Goal: Task Accomplishment & Management: Manage account settings

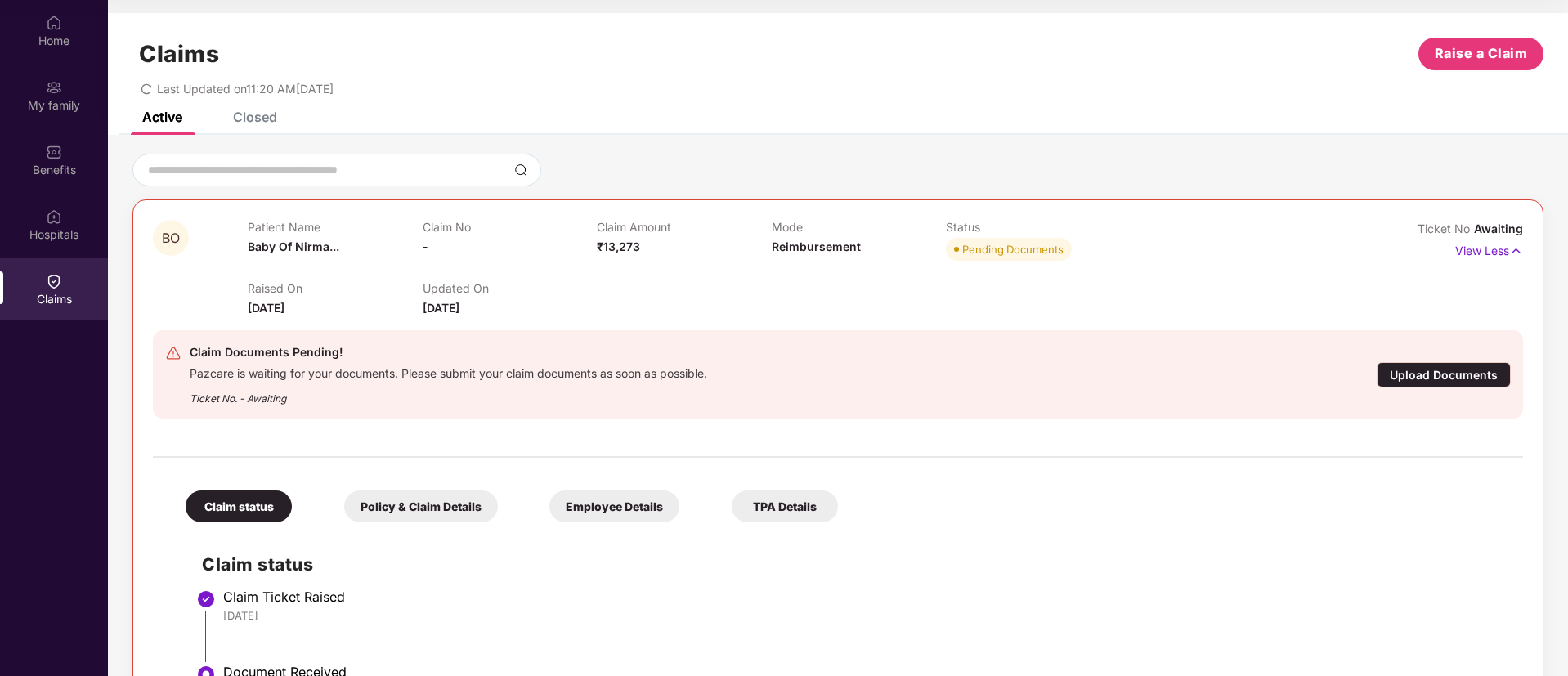
scroll to position [863, 0]
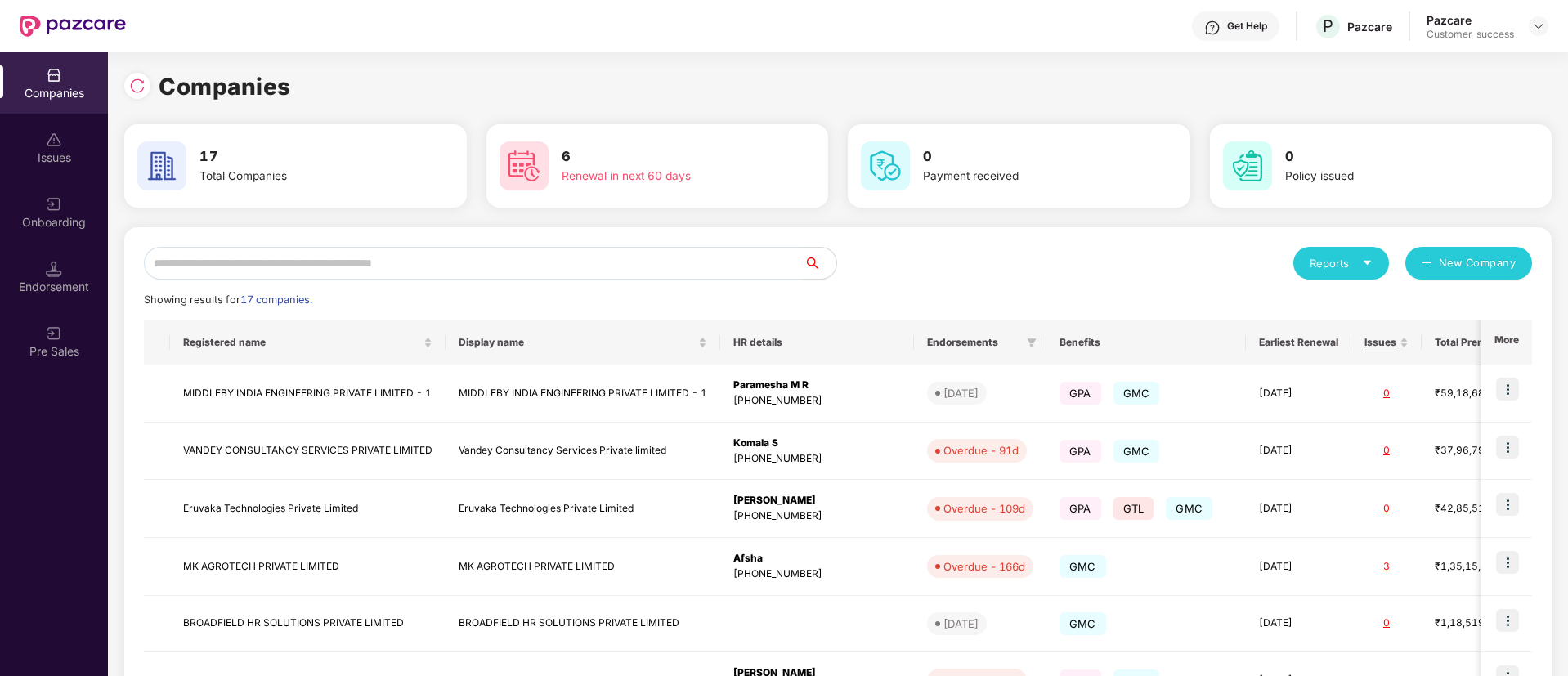
click at [338, 269] on input "text" at bounding box center [474, 263] width 660 height 33
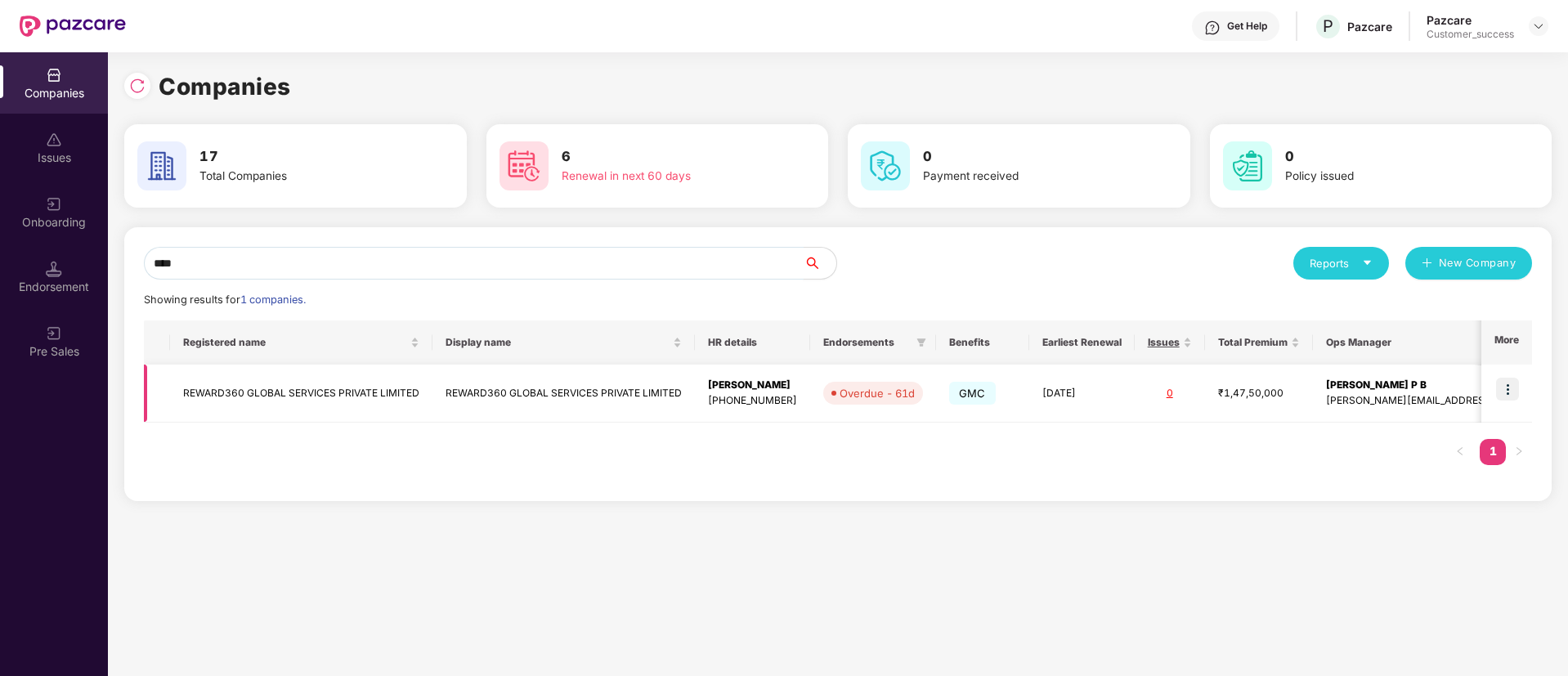
type input "****"
click at [1513, 384] on img at bounding box center [1507, 389] width 23 height 23
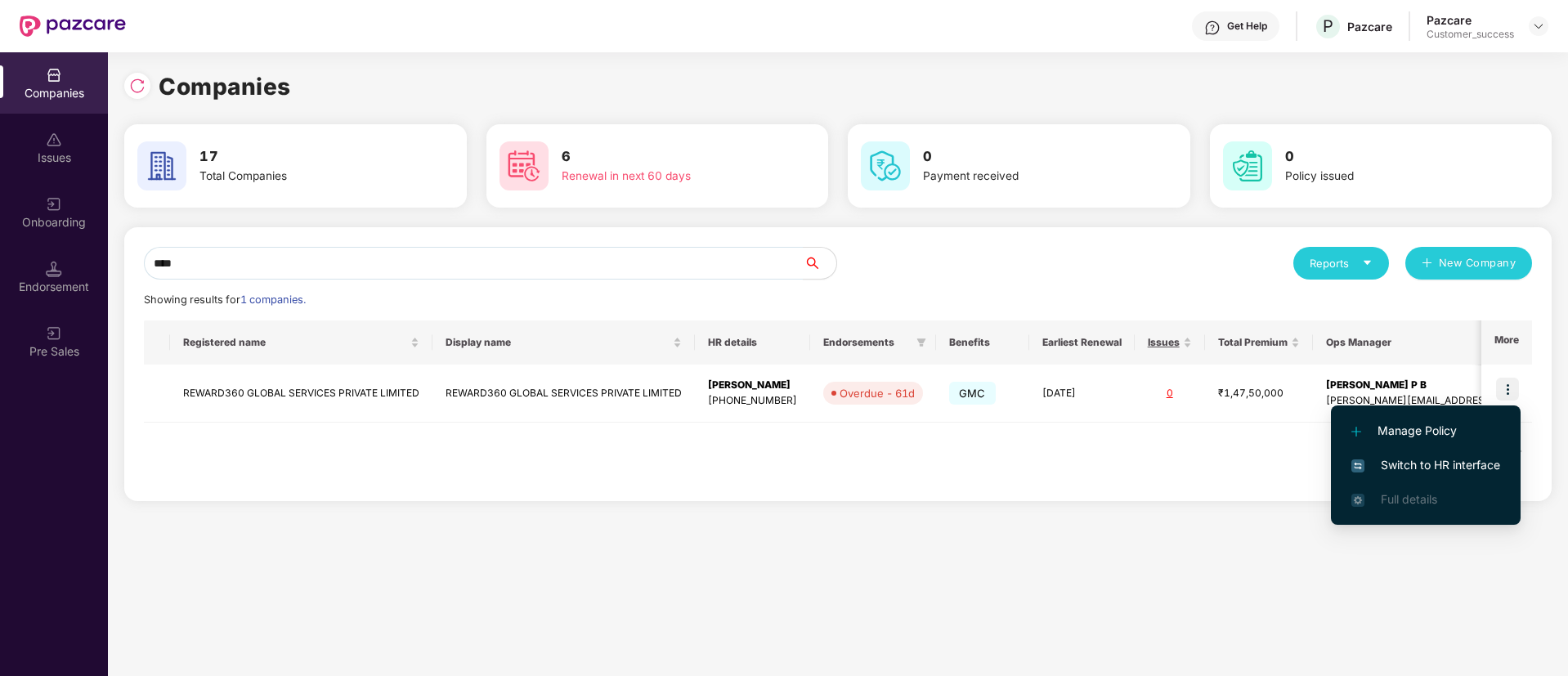
click at [1417, 463] on span "Switch to HR interface" at bounding box center [1426, 465] width 149 height 18
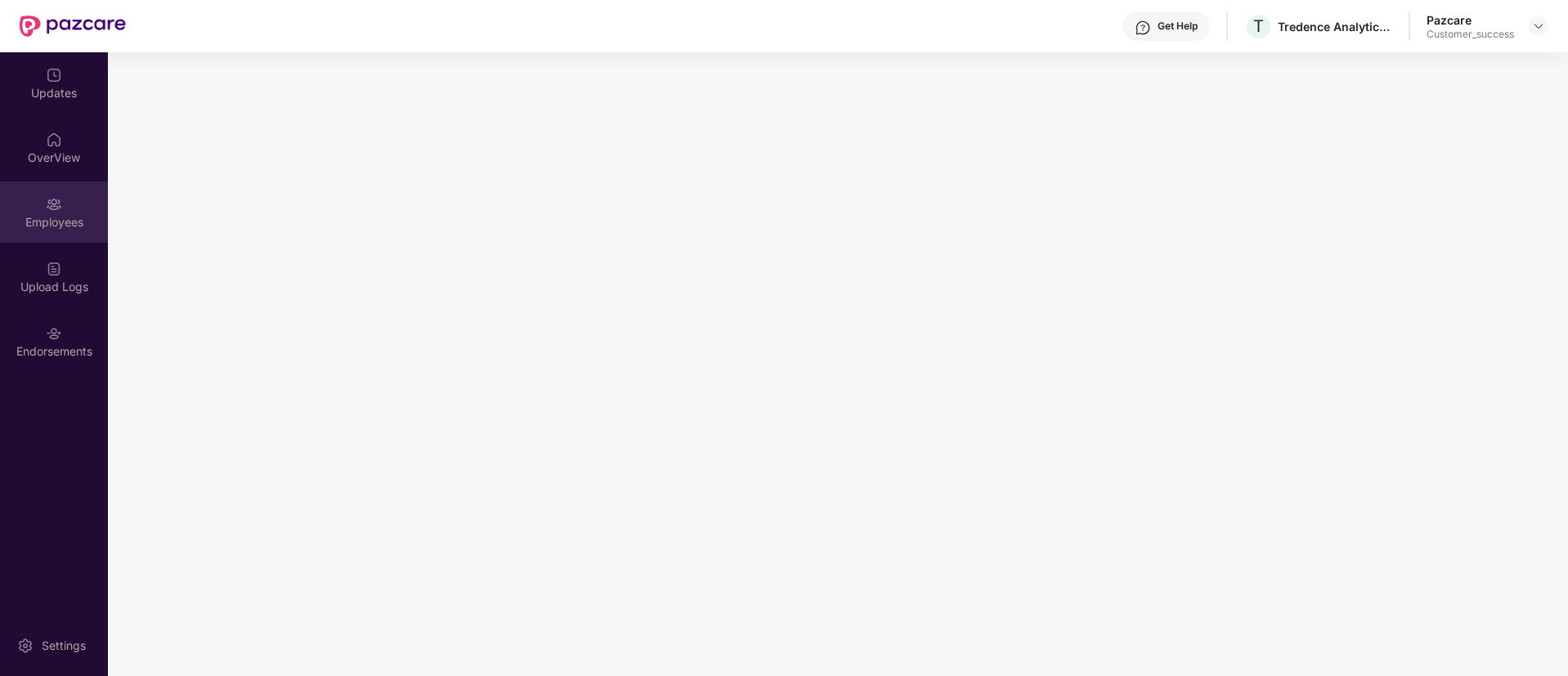
click at [47, 223] on div "Employees" at bounding box center [53, 222] width 108 height 16
click at [58, 207] on img at bounding box center [53, 204] width 16 height 16
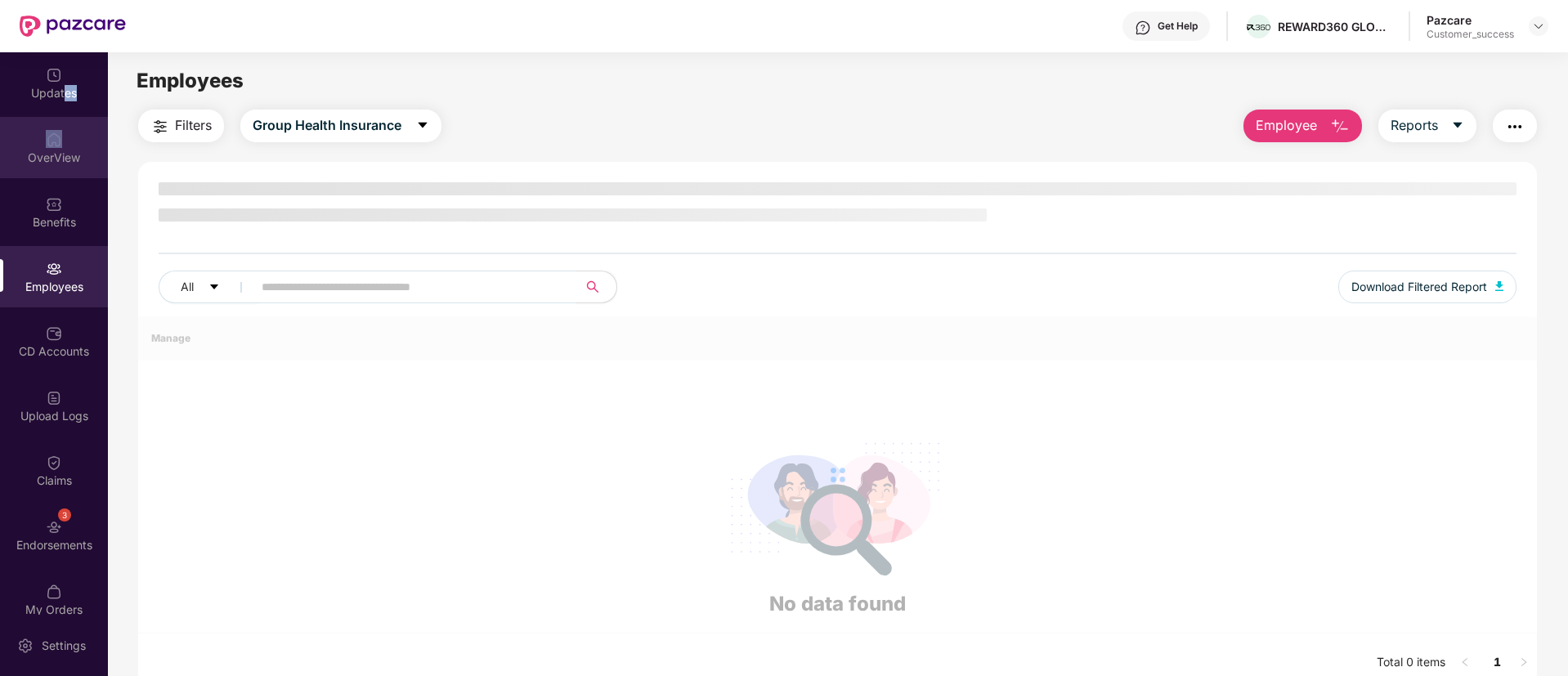
click at [68, 130] on div "Updates OverView Benefits Employees CD Accounts Upload Logs Claims 3 Endorsemen…" at bounding box center [53, 333] width 108 height 563
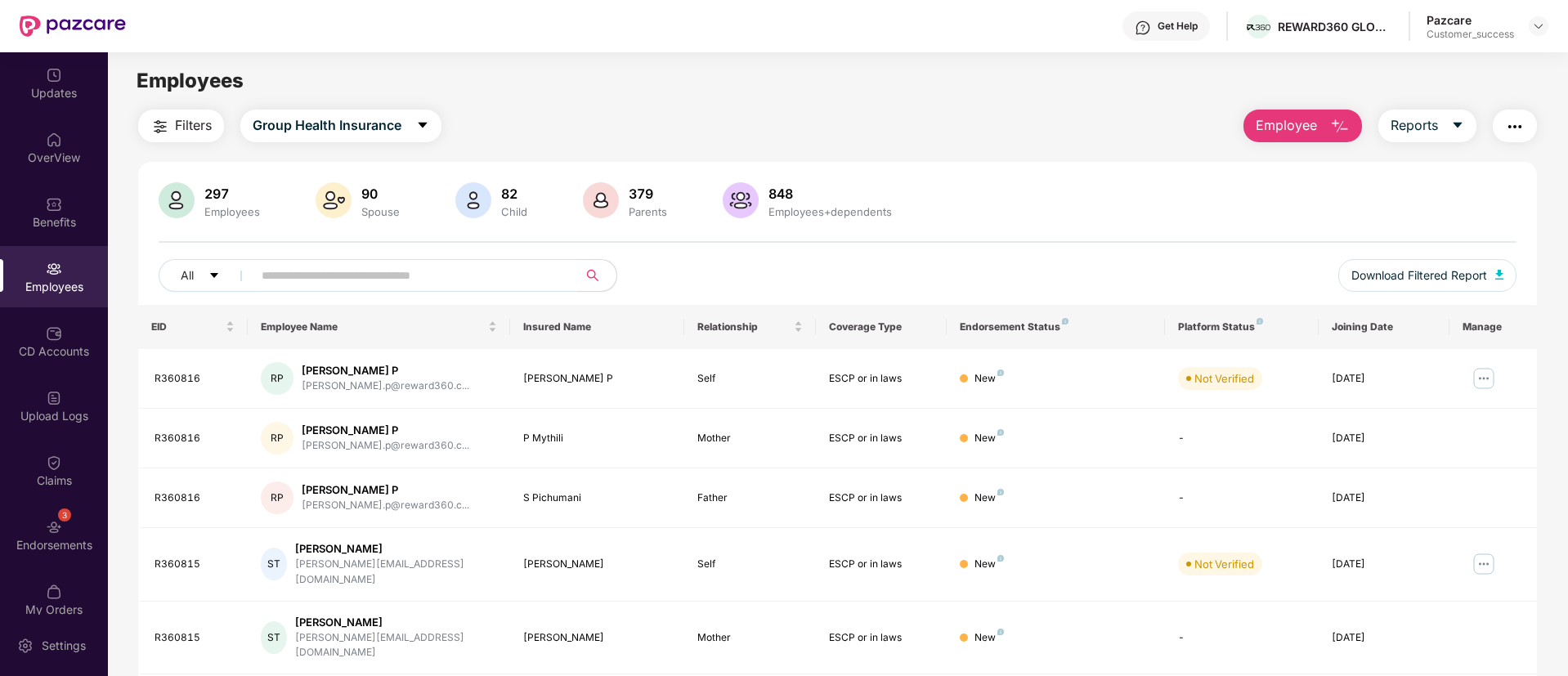
click at [316, 274] on input "text" at bounding box center [408, 275] width 293 height 24
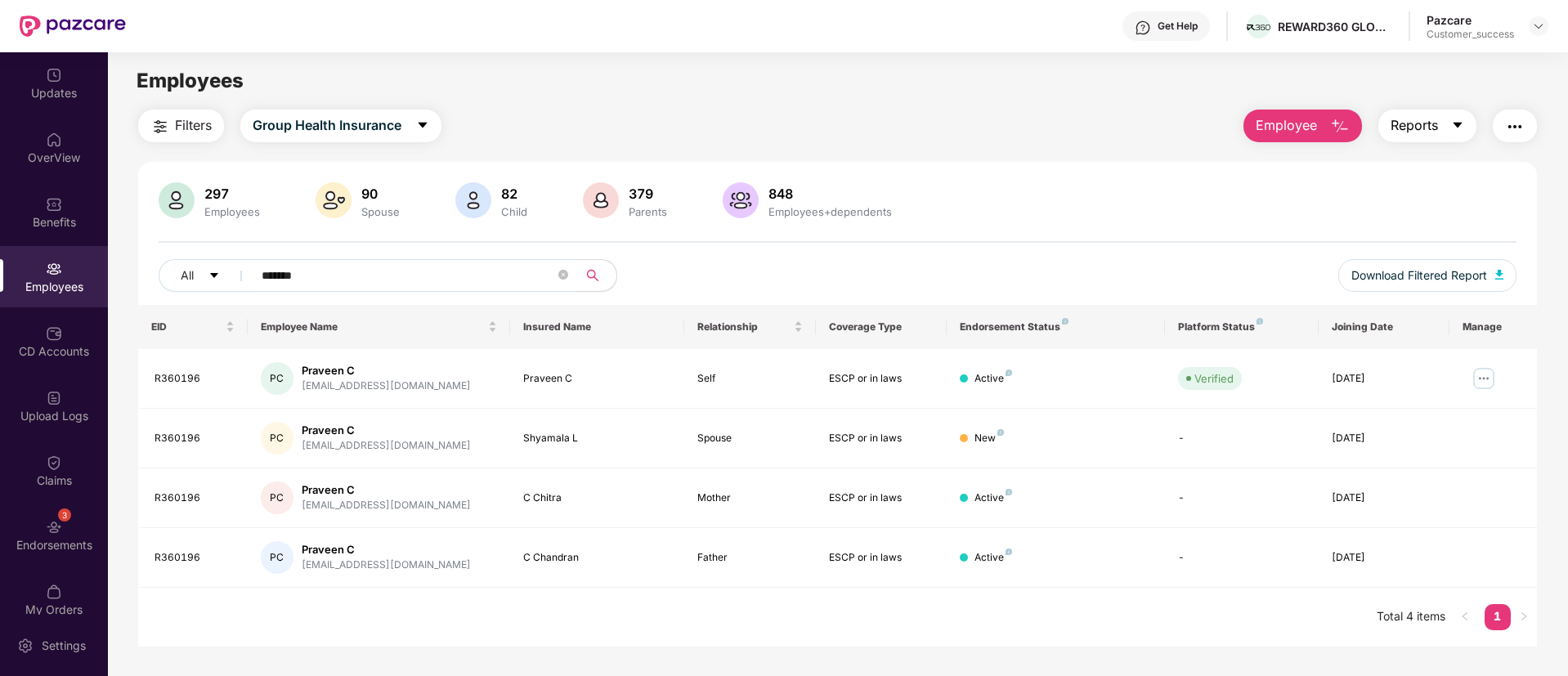
type input "*******"
click at [1454, 130] on icon "caret-down" at bounding box center [1458, 125] width 14 height 14
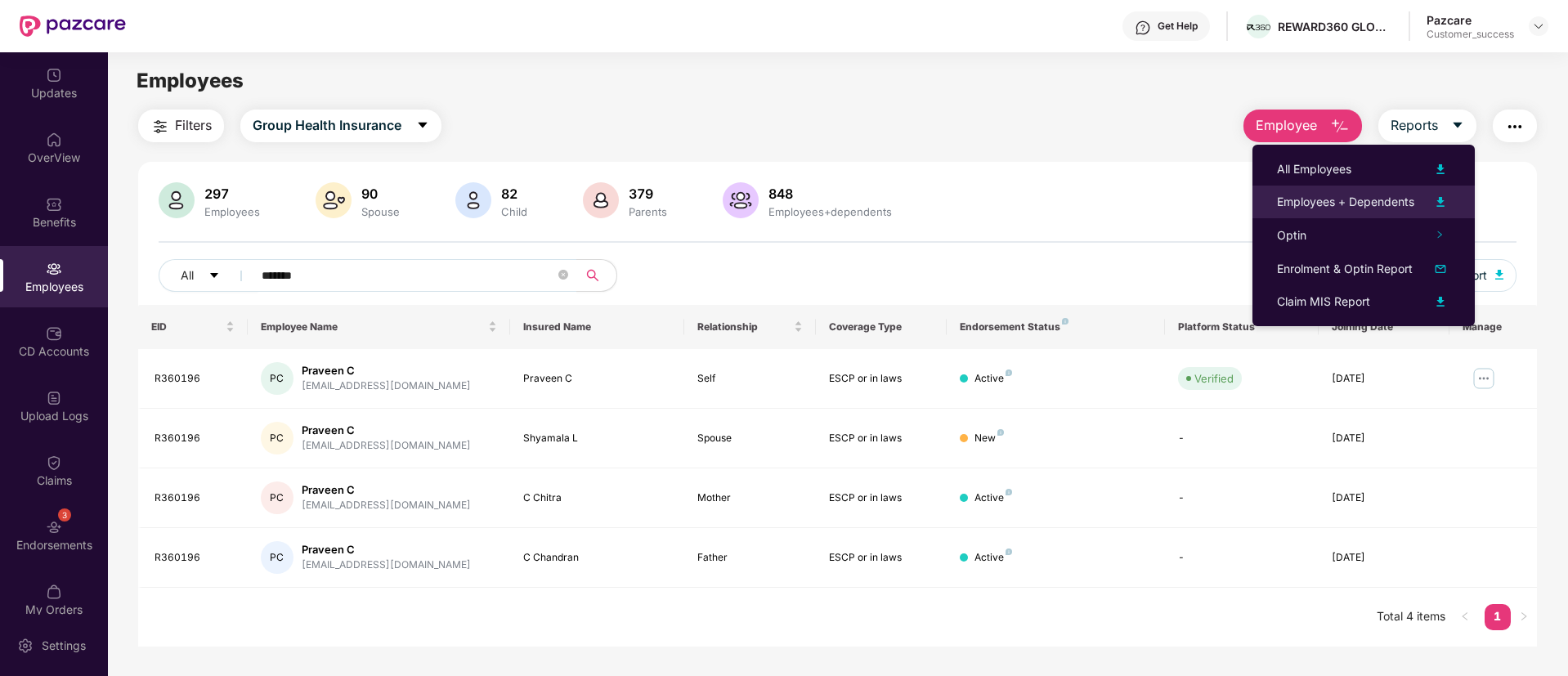
click at [1442, 195] on img at bounding box center [1440, 201] width 19 height 19
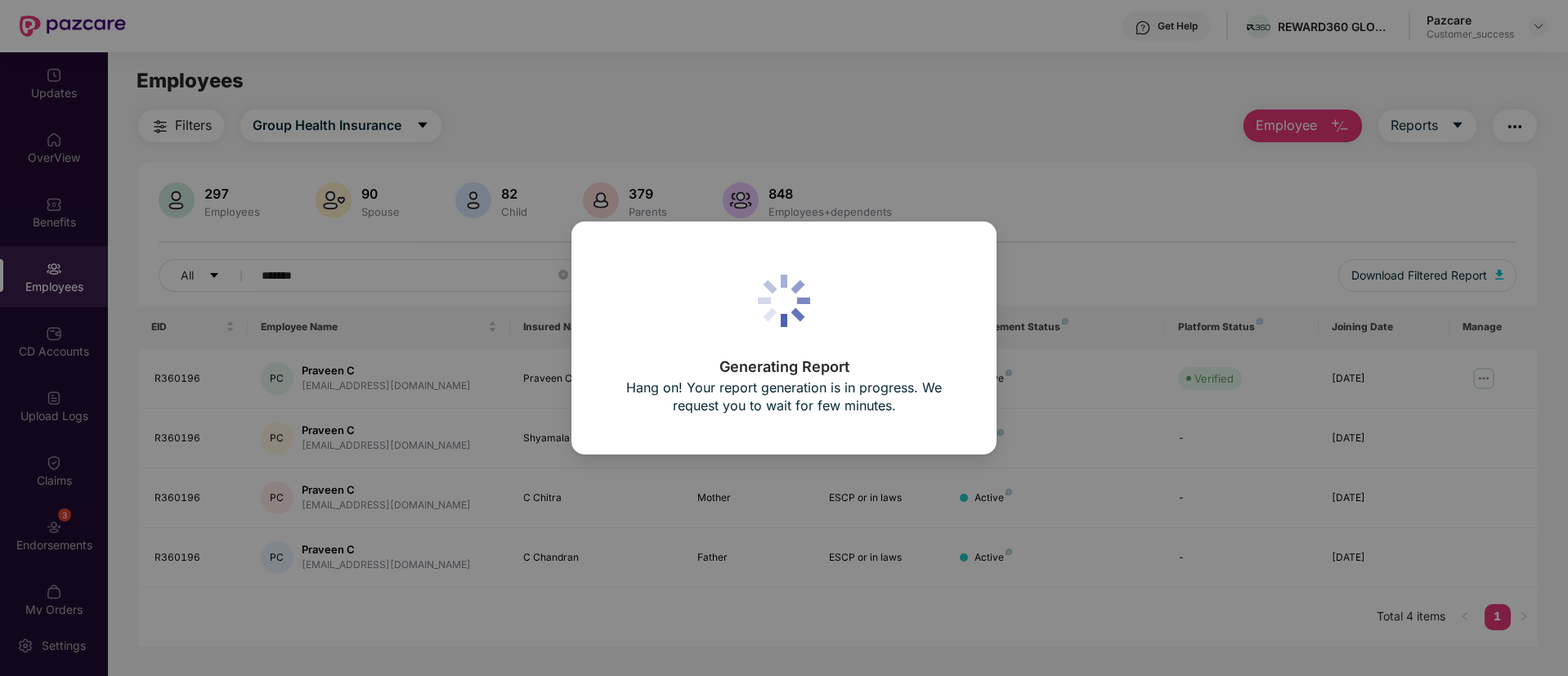
click at [489, 34] on div "Generating Report Hang on! Your report generation is in progress. We request yo…" at bounding box center [784, 338] width 1568 height 676
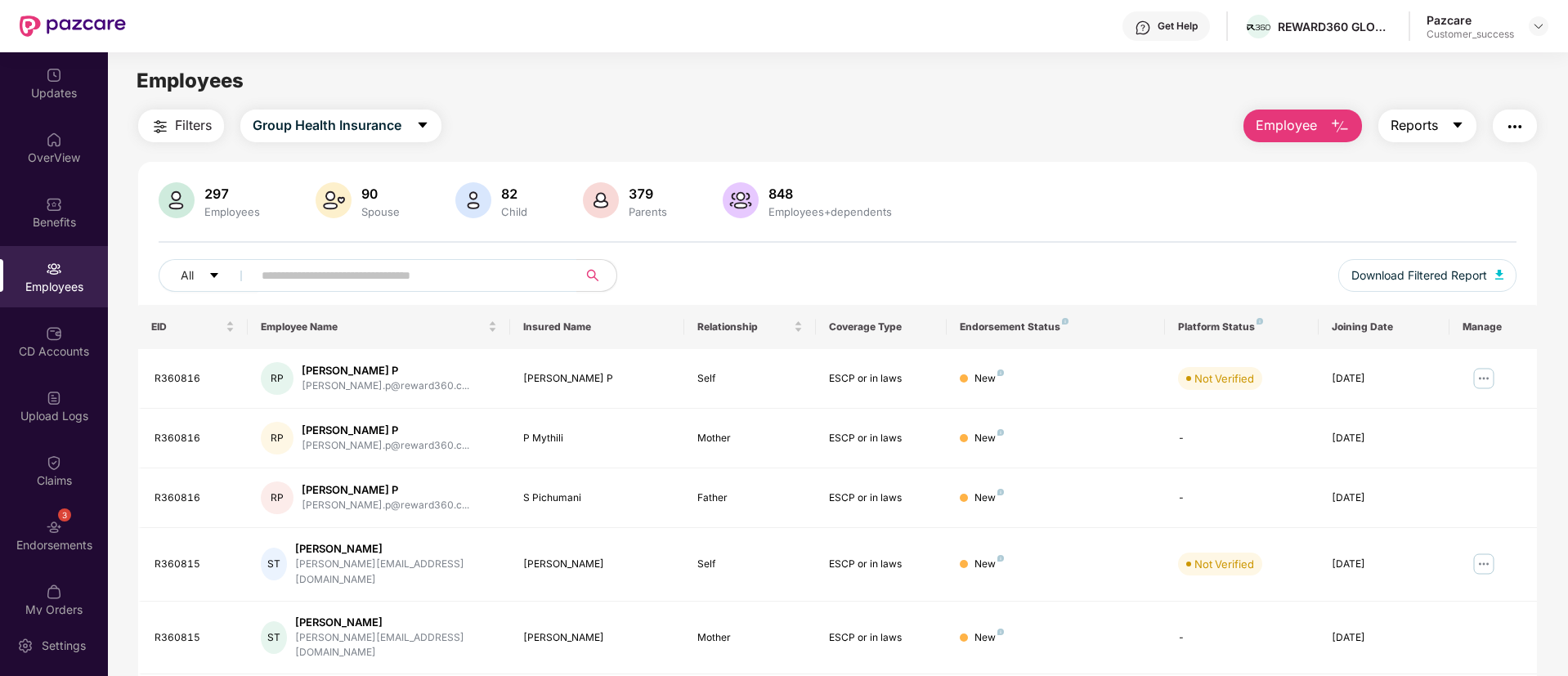
click at [1457, 120] on icon "caret-down" at bounding box center [1458, 125] width 14 height 14
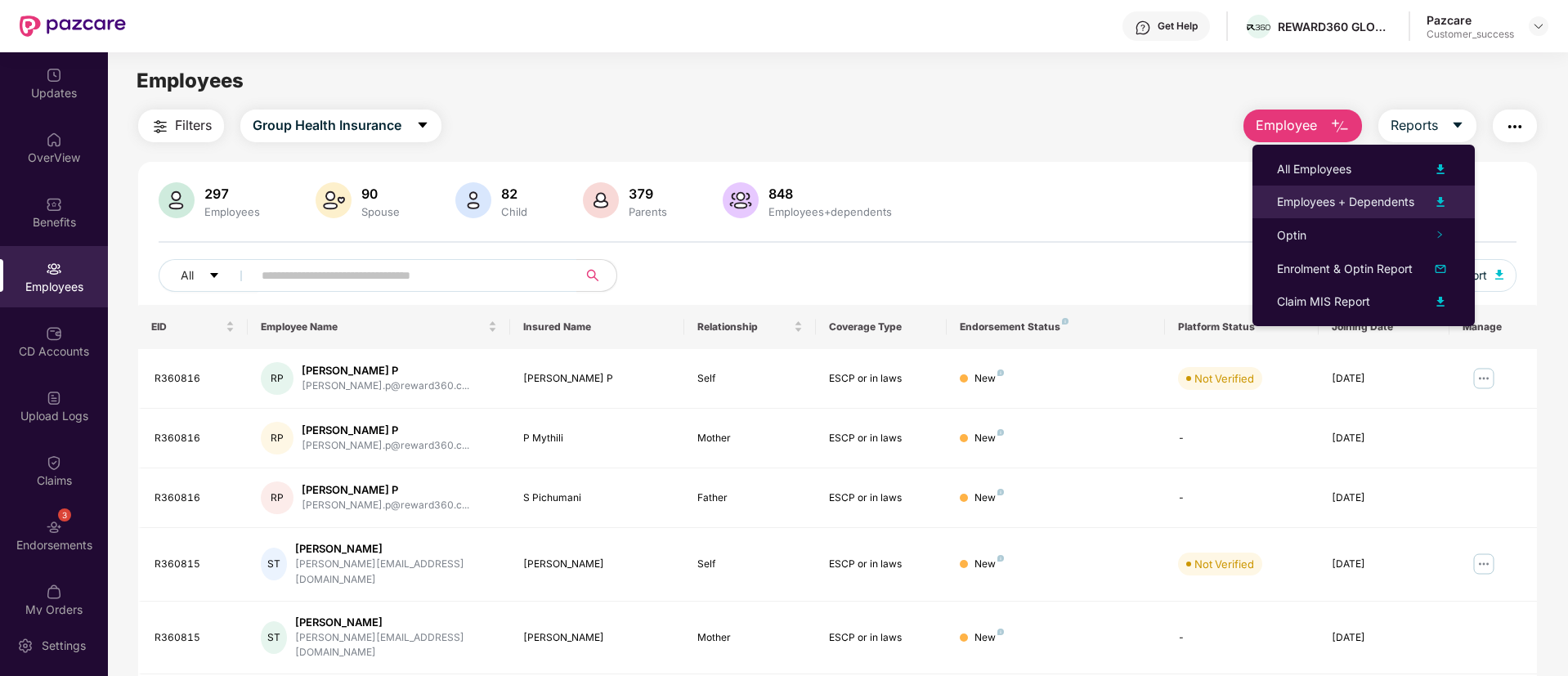
click at [1443, 199] on img at bounding box center [1440, 201] width 19 height 19
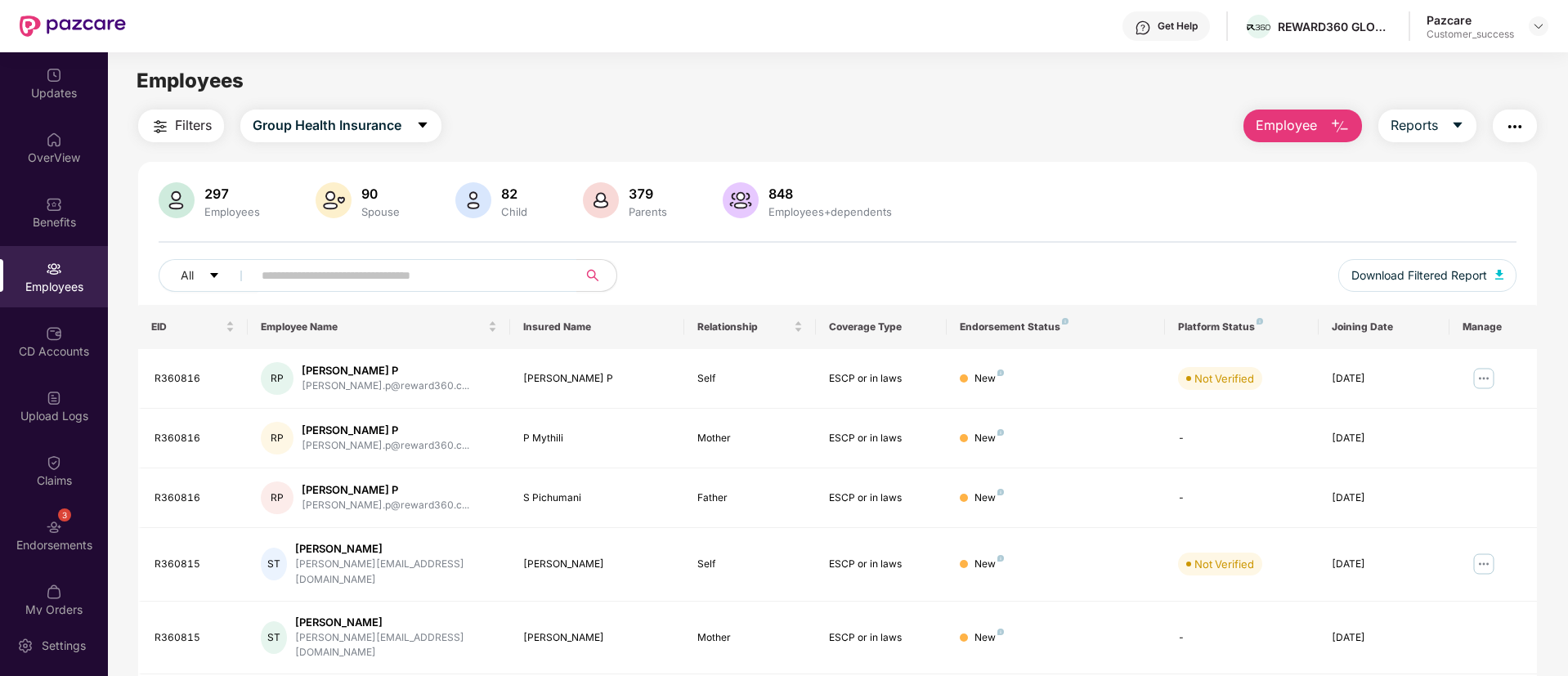
click at [959, 184] on div "297 Employees 90 Spouse 82 Child 379 Parents 848 Employees+dependents" at bounding box center [838, 201] width 1358 height 40
click at [1453, 131] on icon "caret-down" at bounding box center [1458, 125] width 14 height 14
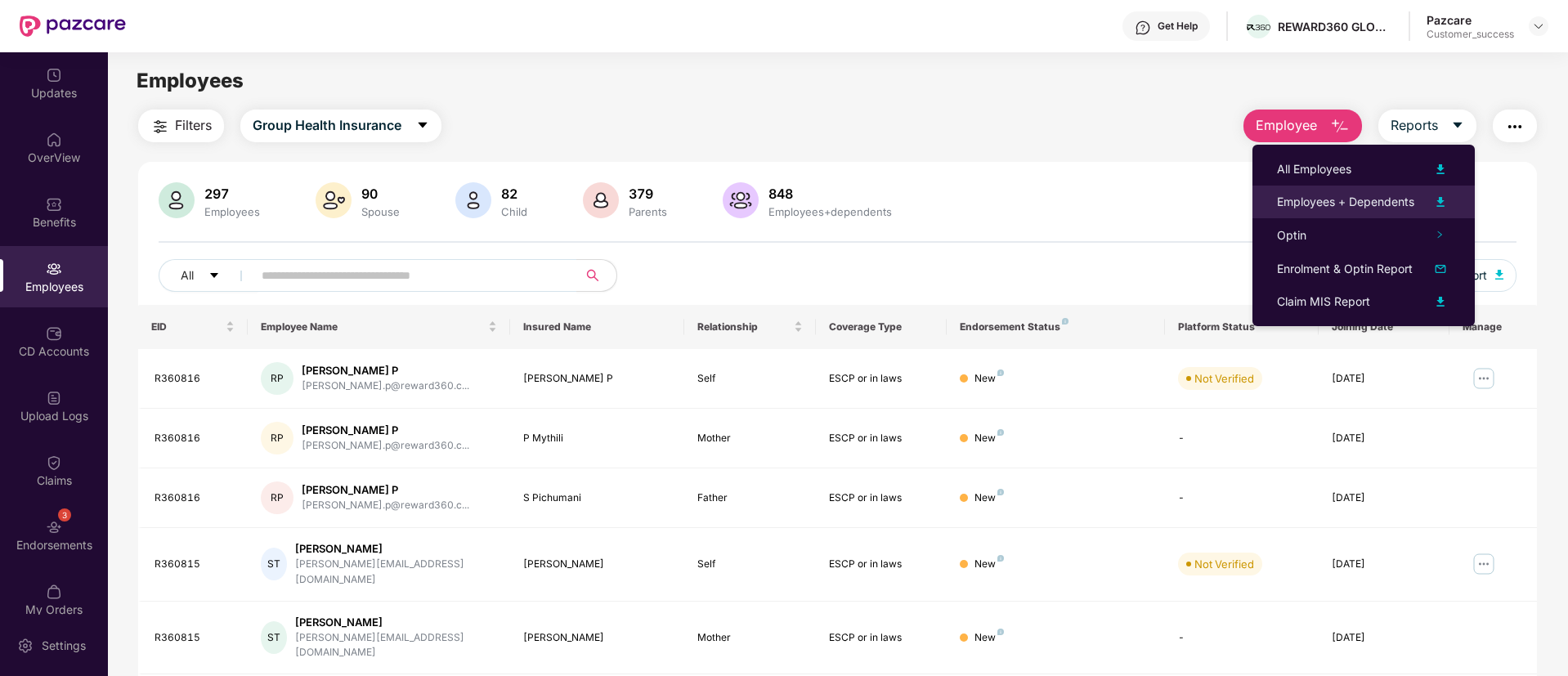
click at [1442, 195] on img at bounding box center [1440, 201] width 19 height 19
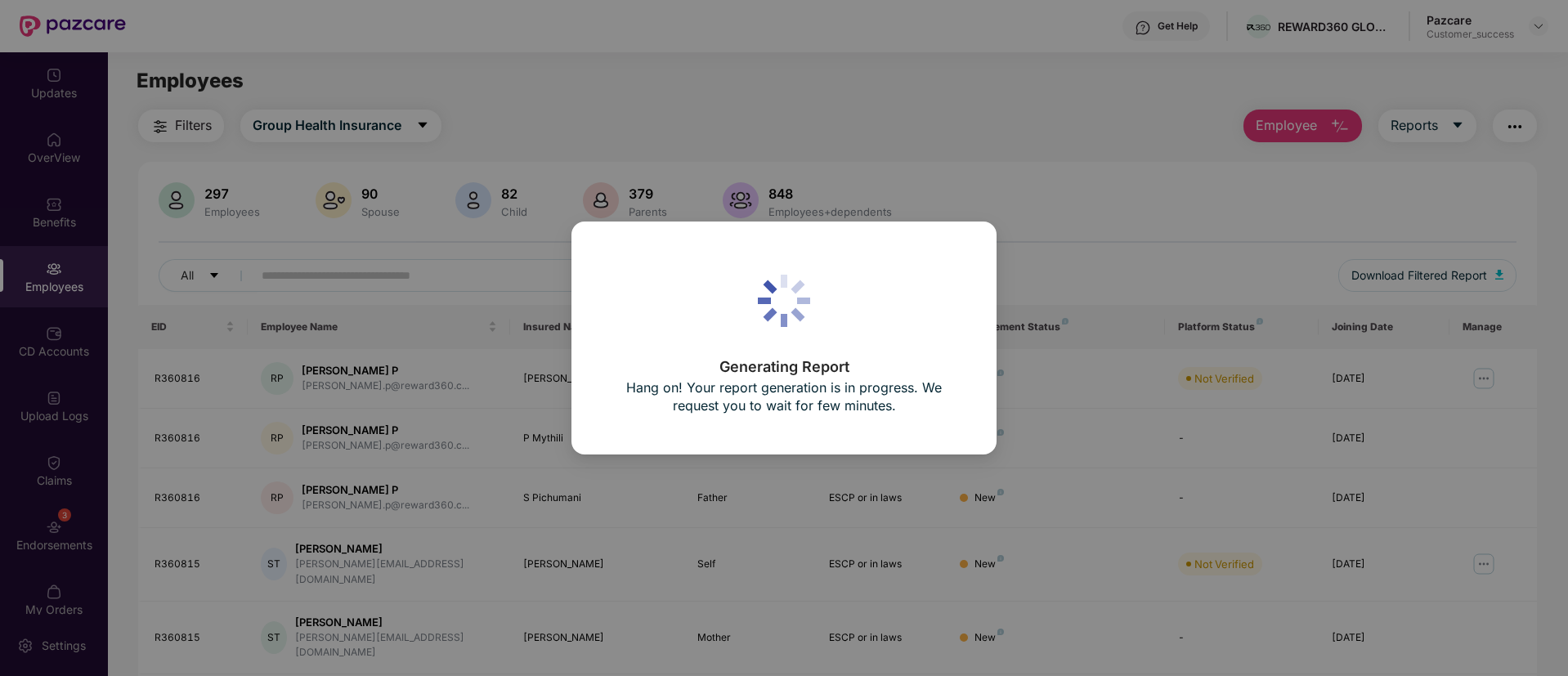
click at [1238, 358] on div "Generating Report Hang on! Your report generation is in progress. We request yo…" at bounding box center [784, 338] width 1568 height 676
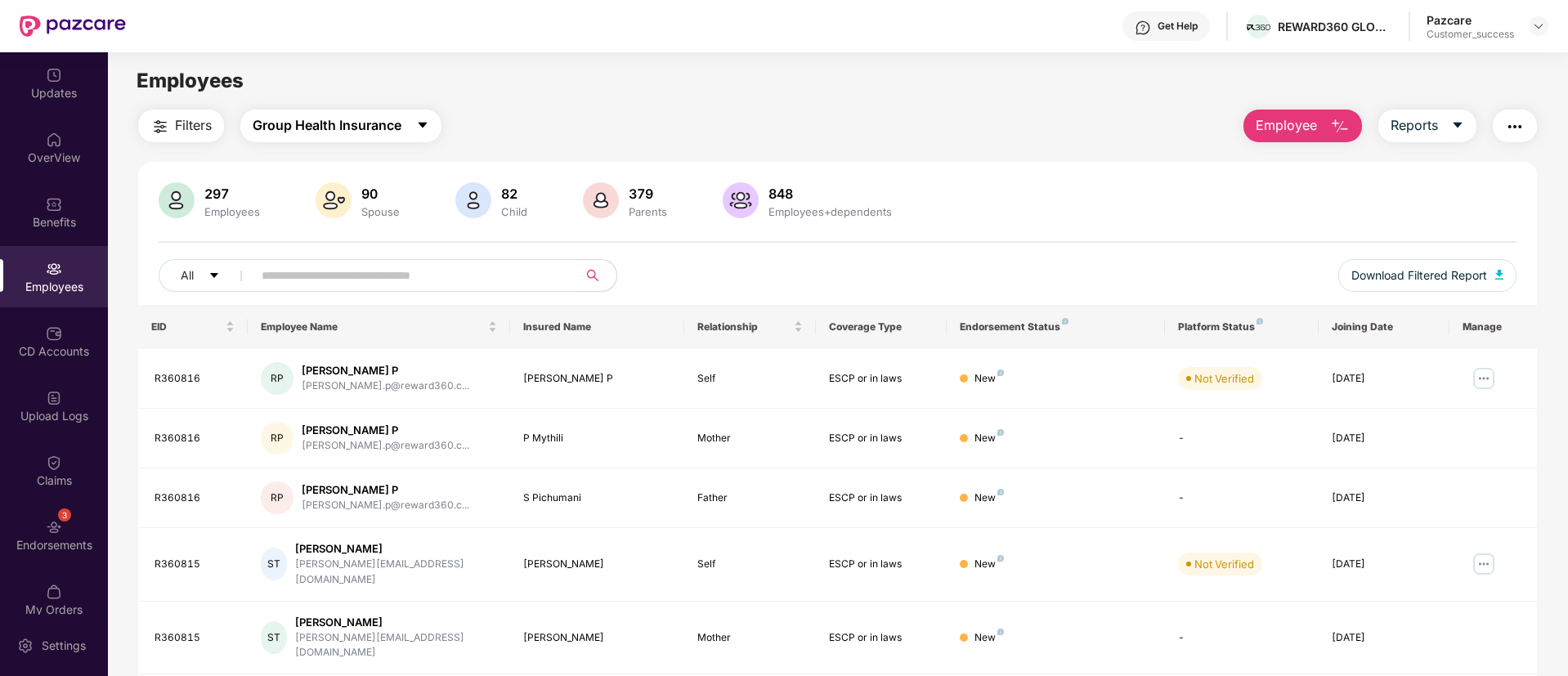
click at [415, 123] on button "Group Health Insurance" at bounding box center [341, 126] width 201 height 33
click at [761, 135] on div "Filters Group Health Insurance Employee Reports" at bounding box center [838, 126] width 1399 height 33
click at [1501, 272] on img "button" at bounding box center [1498, 274] width 8 height 10
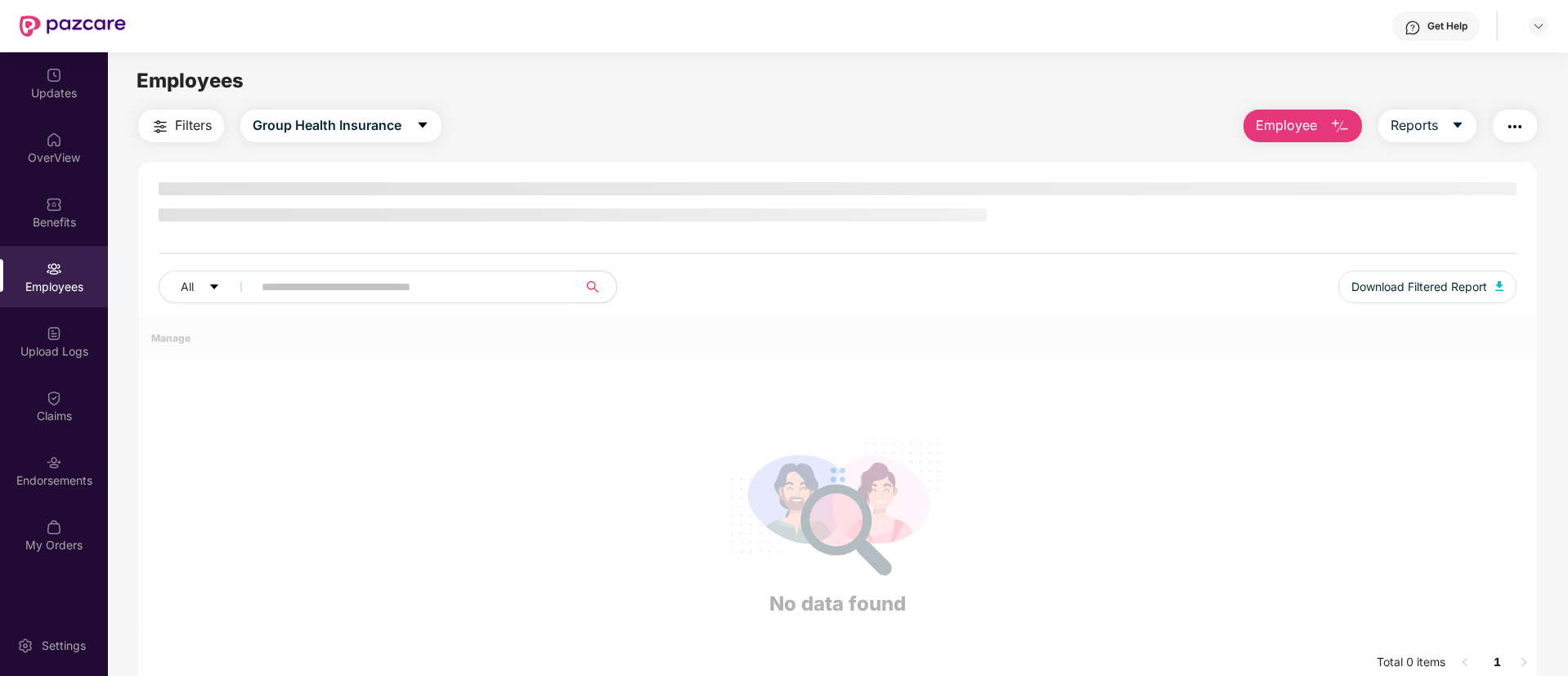
click at [454, 282] on input "text" at bounding box center [408, 287] width 293 height 24
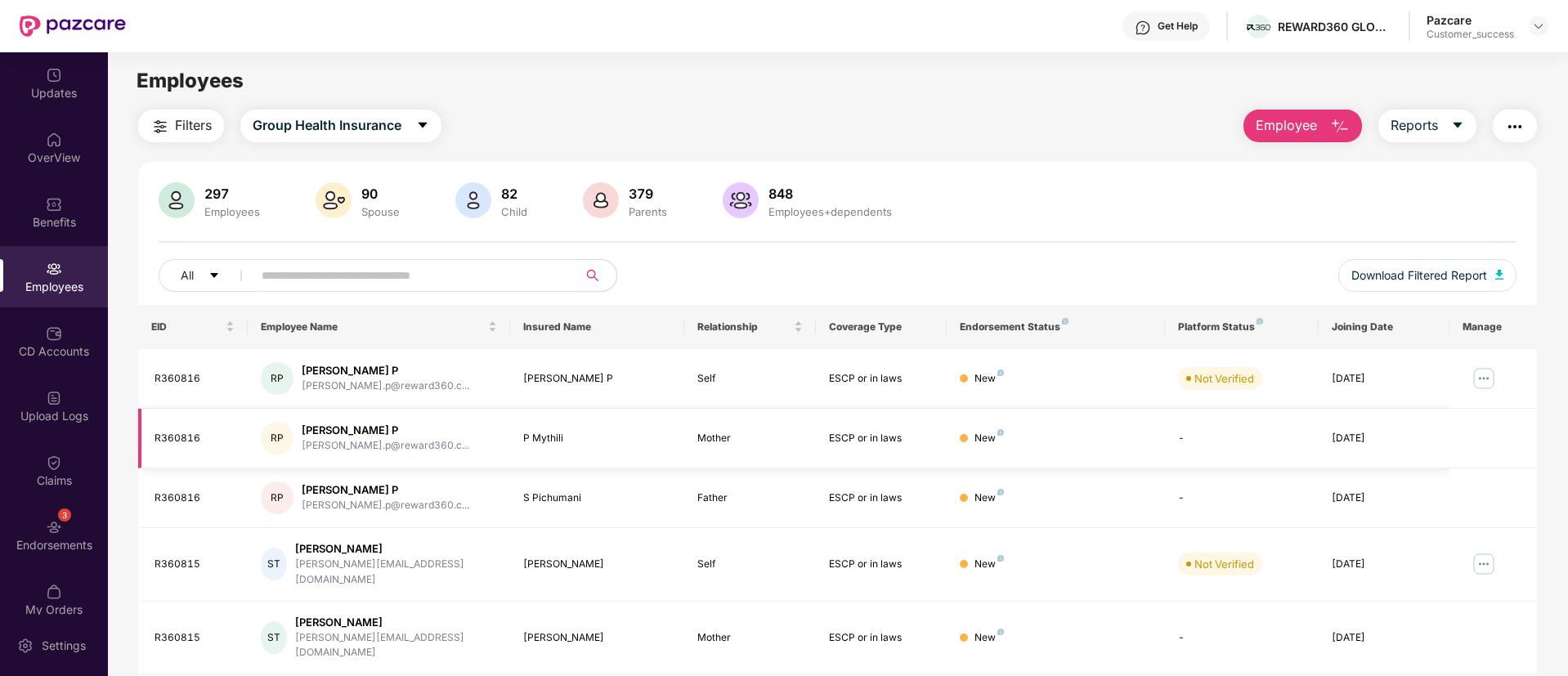
paste input "*******"
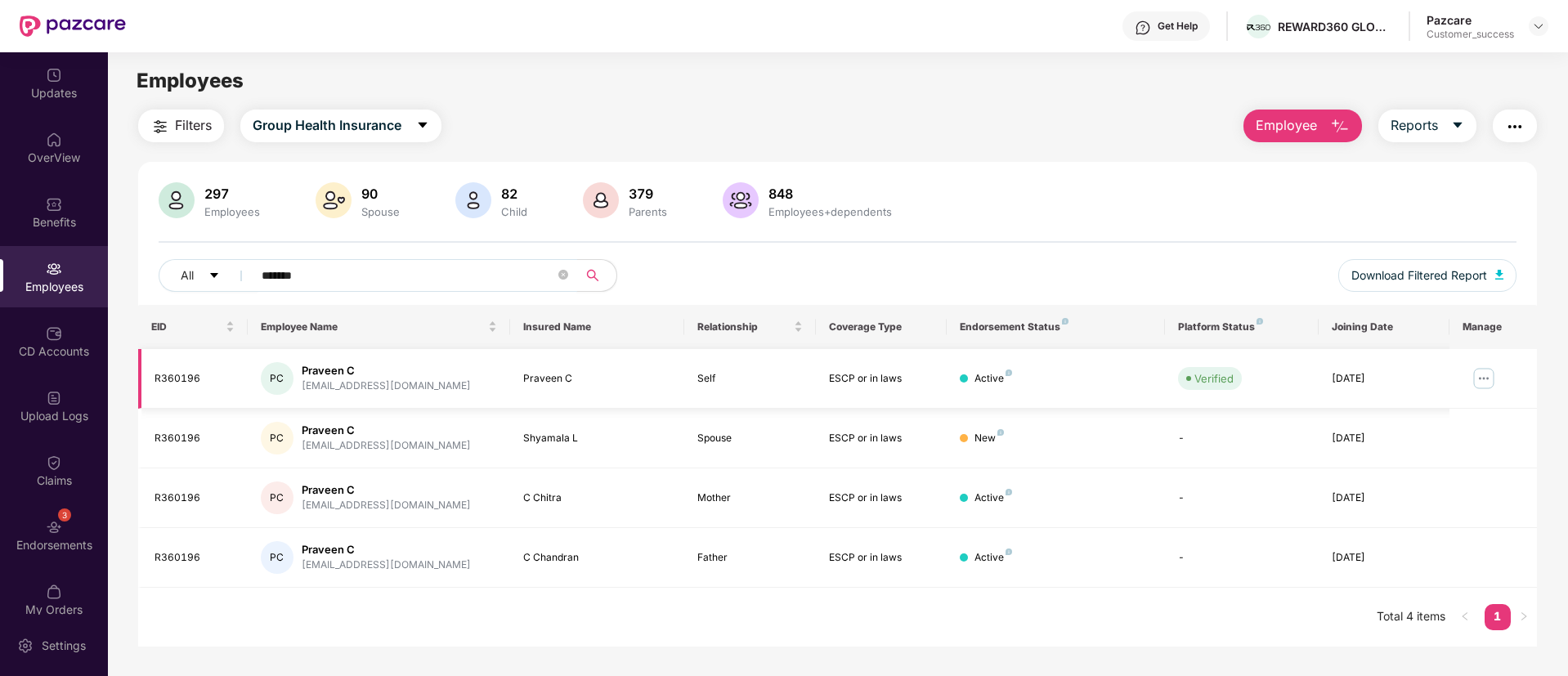
type input "*******"
click at [1482, 372] on img at bounding box center [1483, 378] width 26 height 26
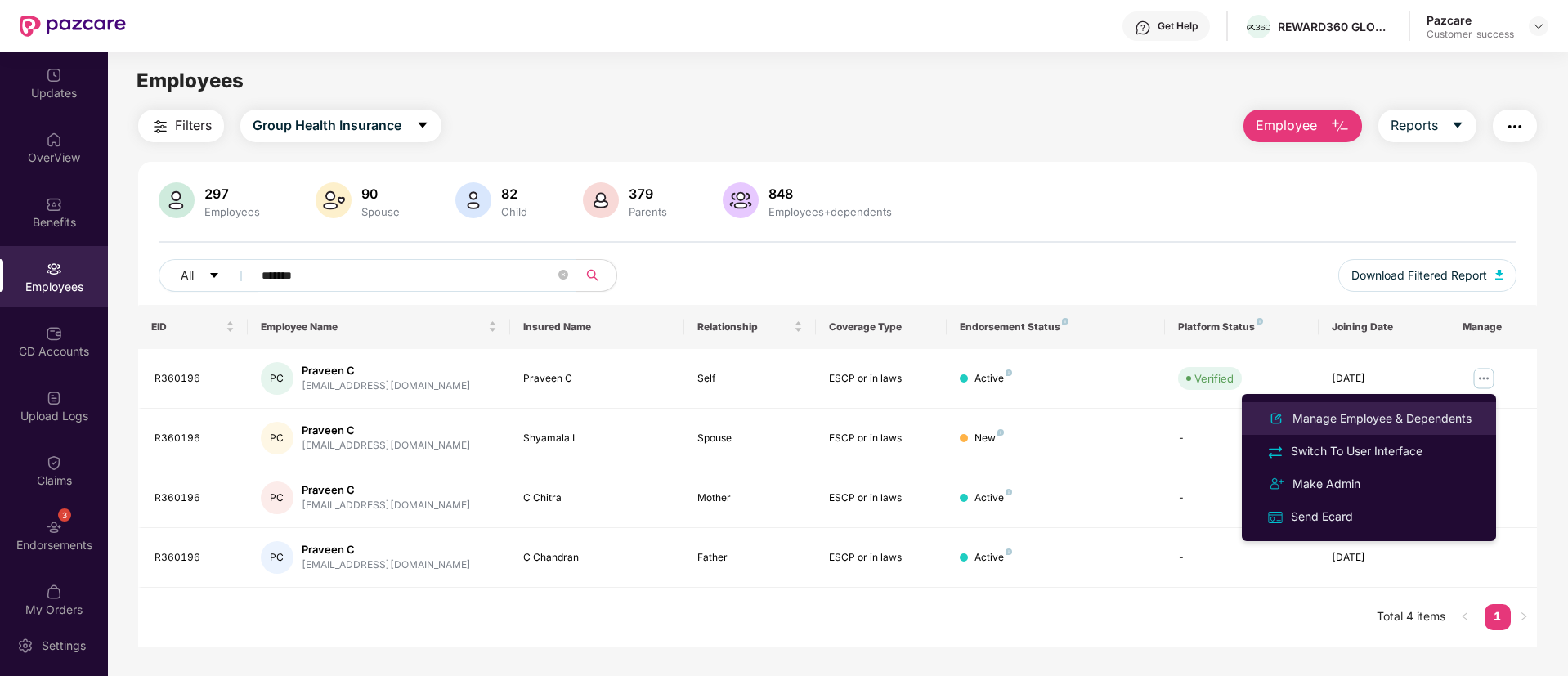
click at [1378, 410] on div "Manage Employee & Dependents" at bounding box center [1382, 418] width 186 height 18
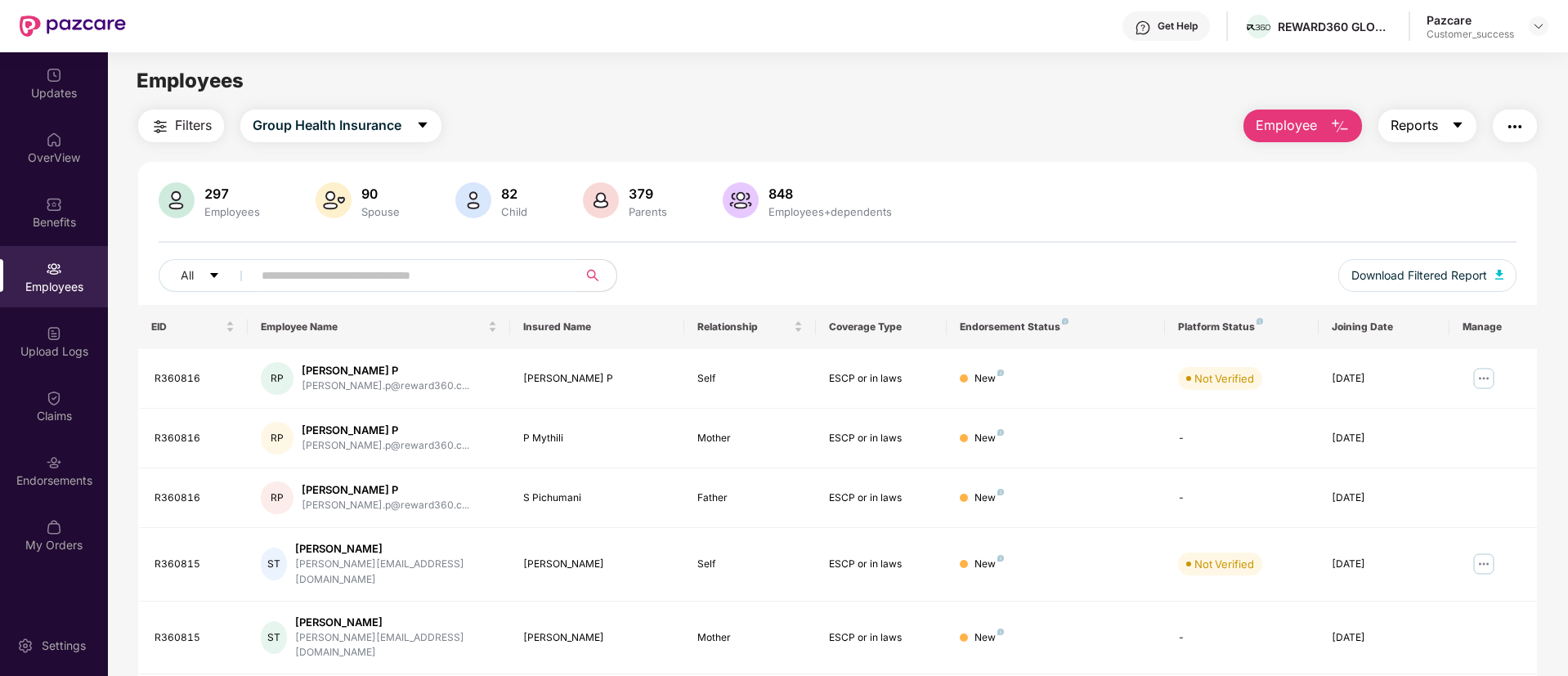
click at [1463, 109] on button "Reports" at bounding box center [1427, 126] width 98 height 33
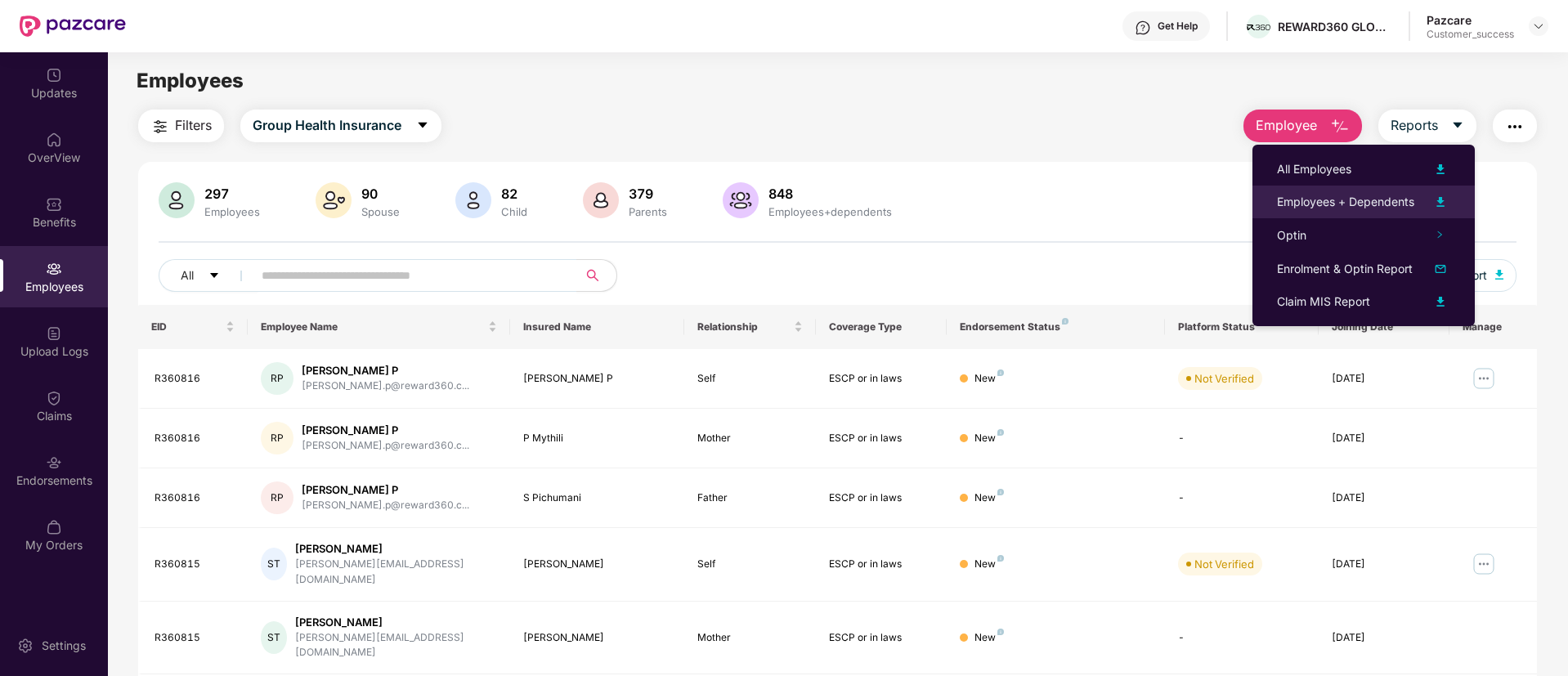
click at [1445, 196] on img at bounding box center [1440, 201] width 19 height 19
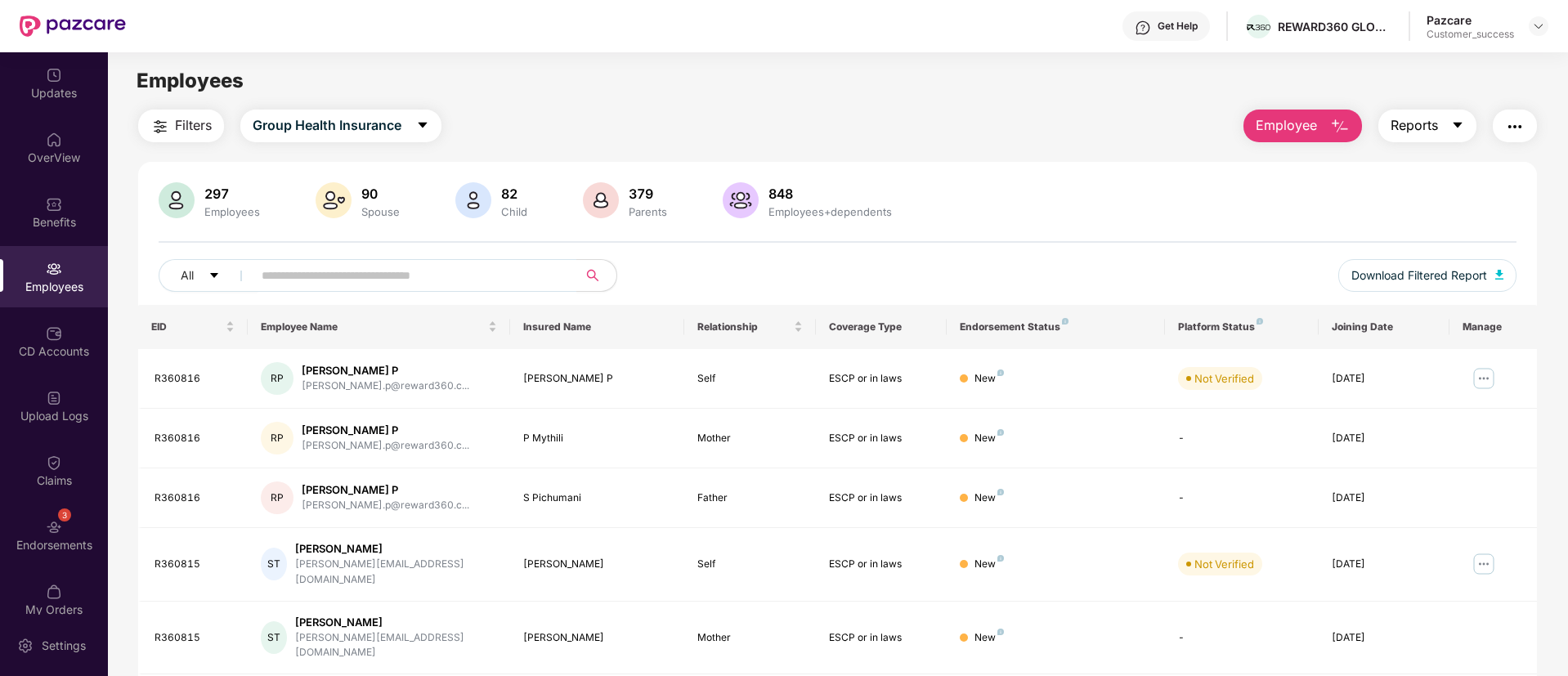
click at [1458, 116] on button "Reports" at bounding box center [1427, 126] width 98 height 33
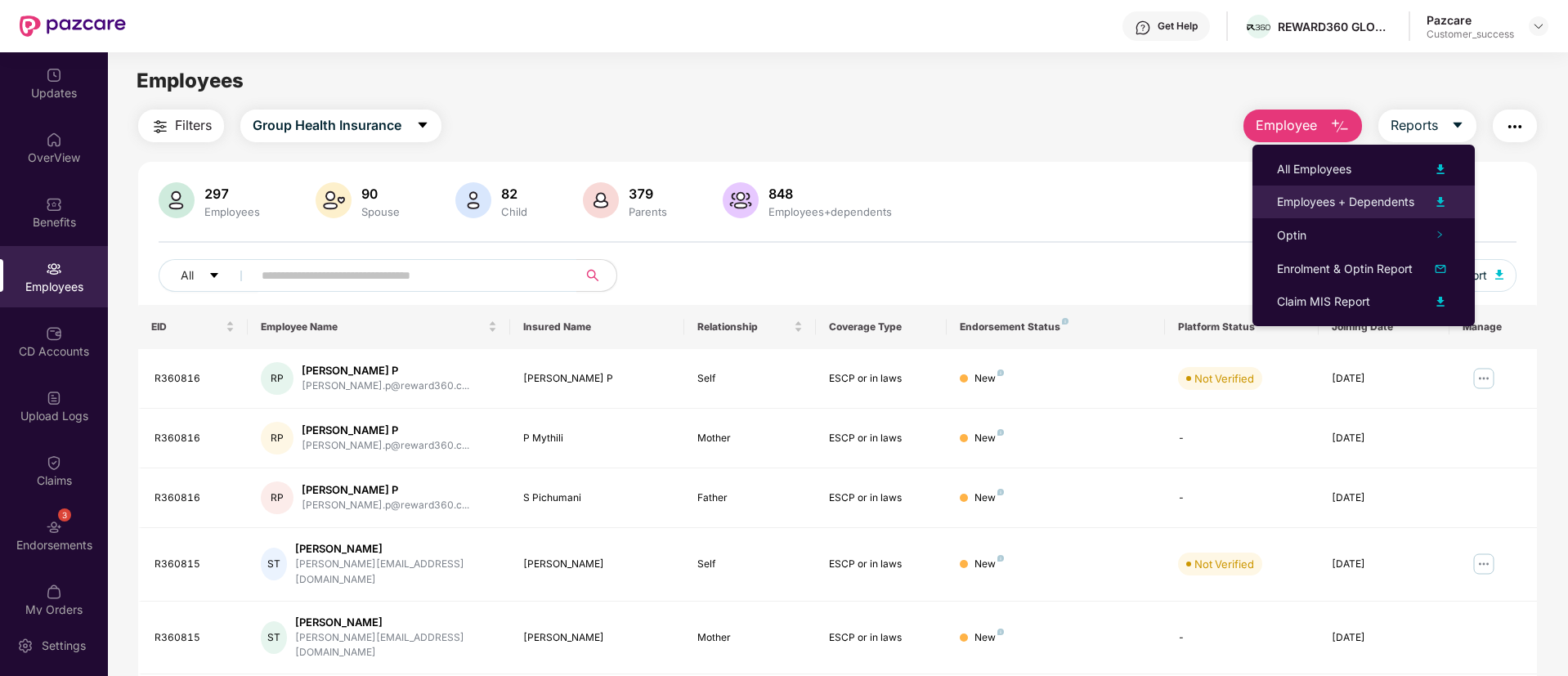
click at [1442, 200] on img at bounding box center [1440, 201] width 19 height 19
